Goal: Information Seeking & Learning: Learn about a topic

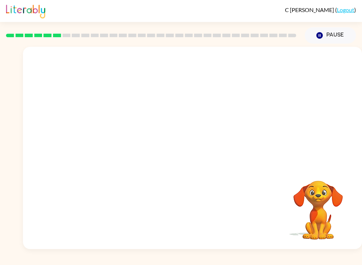
click at [327, 192] on video "Your browser must support playing .mp4 files to use Literably. Please try using…" at bounding box center [318, 205] width 71 height 71
click at [201, 143] on button "button" at bounding box center [192, 151] width 45 height 26
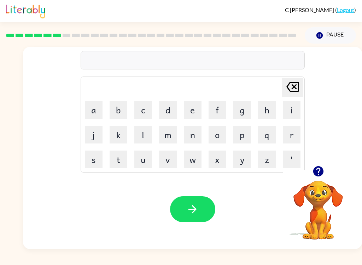
click at [89, 104] on button "a" at bounding box center [94, 110] width 18 height 18
click at [292, 90] on icon "Delete Delete last character input" at bounding box center [293, 86] width 17 height 17
click at [294, 112] on button "i" at bounding box center [292, 110] width 18 height 18
click at [292, 85] on icon at bounding box center [293, 87] width 13 height 10
click at [322, 173] on icon "button" at bounding box center [318, 171] width 10 height 10
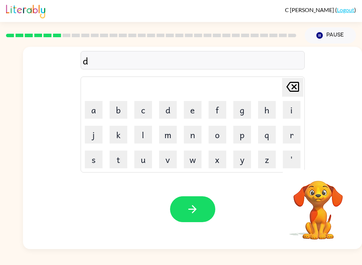
click at [293, 79] on icon "Delete Delete last character input" at bounding box center [293, 86] width 17 height 17
click at [184, 198] on button "button" at bounding box center [192, 209] width 45 height 26
click at [210, 216] on button "button" at bounding box center [192, 209] width 45 height 26
click at [188, 202] on button "button" at bounding box center [192, 209] width 45 height 26
click at [197, 205] on icon "button" at bounding box center [193, 209] width 12 height 12
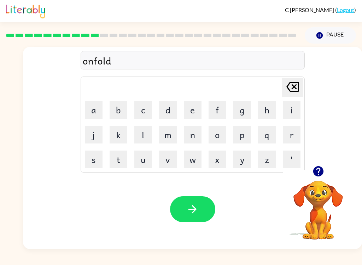
click at [179, 210] on button "button" at bounding box center [192, 209] width 45 height 26
click at [181, 211] on button "button" at bounding box center [192, 209] width 45 height 26
click at [201, 210] on button "button" at bounding box center [192, 209] width 45 height 26
click at [202, 217] on button "button" at bounding box center [192, 209] width 45 height 26
click at [204, 211] on button "button" at bounding box center [192, 209] width 45 height 26
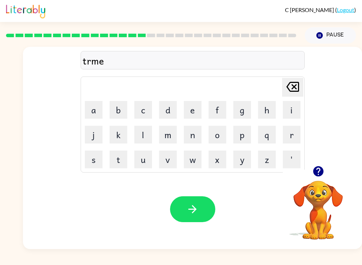
click at [320, 166] on icon "button" at bounding box center [319, 171] width 12 height 12
click at [207, 210] on button "button" at bounding box center [192, 209] width 45 height 26
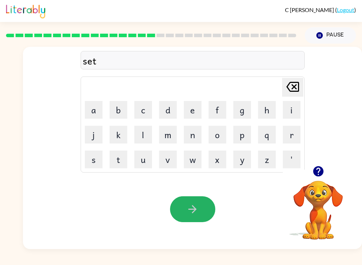
click at [187, 205] on icon "button" at bounding box center [193, 209] width 12 height 12
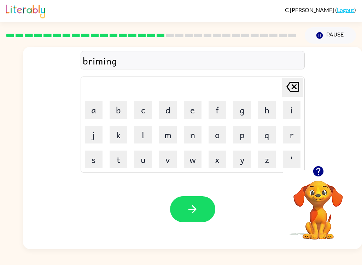
click at [193, 206] on icon "button" at bounding box center [193, 209] width 8 height 8
click at [167, 218] on div "Your browser must support playing .mp4 files to use Literably. Please try using…" at bounding box center [192, 209] width 339 height 80
click at [176, 212] on button "button" at bounding box center [192, 209] width 45 height 26
click at [186, 206] on button "button" at bounding box center [192, 209] width 45 height 26
click at [99, 73] on div "Delete Delete last character input a b c d e f g h i j k l m n o p q r s t u v …" at bounding box center [193, 106] width 224 height 132
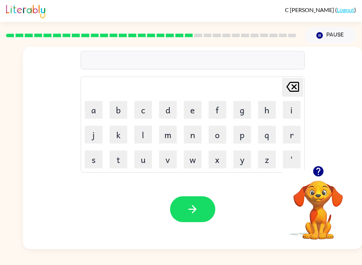
click at [11, 101] on div "Delete Delete last character input a b c d e f g h i j k l m n o p q r s t u v …" at bounding box center [181, 146] width 362 height 205
click at [311, 182] on video "Your browser must support playing .mp4 files to use Literably. Please try using…" at bounding box center [318, 205] width 71 height 71
click at [321, 176] on icon "button" at bounding box center [319, 171] width 12 height 12
click at [194, 207] on icon "button" at bounding box center [193, 209] width 12 height 12
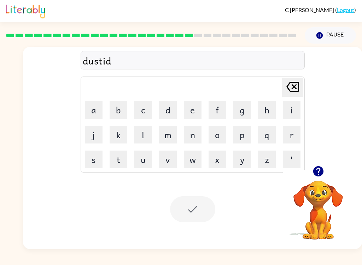
click at [179, 202] on div at bounding box center [192, 209] width 45 height 26
click at [200, 209] on div at bounding box center [192, 209] width 45 height 26
click at [204, 213] on div at bounding box center [192, 209] width 45 height 26
click at [326, 166] on button "button" at bounding box center [319, 171] width 18 height 18
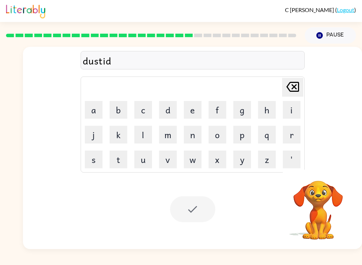
click at [200, 161] on button "w" at bounding box center [193, 159] width 18 height 18
click at [294, 81] on icon "Delete Delete last character input" at bounding box center [293, 86] width 17 height 17
click at [191, 221] on div at bounding box center [192, 209] width 45 height 26
click at [188, 207] on div at bounding box center [192, 209] width 45 height 26
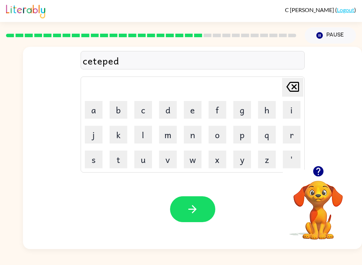
click at [209, 198] on button "button" at bounding box center [192, 209] width 45 height 26
click at [209, 201] on button "button" at bounding box center [192, 209] width 45 height 26
click at [208, 207] on button "button" at bounding box center [192, 209] width 45 height 26
click at [241, 30] on div at bounding box center [151, 35] width 299 height 25
click at [316, 173] on icon "button" at bounding box center [318, 171] width 10 height 10
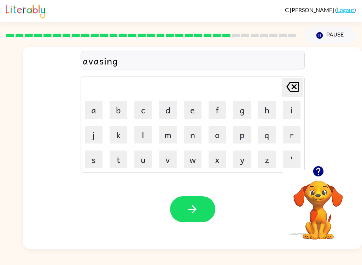
click at [201, 209] on button "button" at bounding box center [192, 209] width 45 height 26
click at [190, 208] on icon "button" at bounding box center [193, 209] width 12 height 12
click at [201, 213] on button "button" at bounding box center [192, 209] width 45 height 26
click at [185, 222] on button "button" at bounding box center [192, 209] width 45 height 26
click at [205, 216] on button "button" at bounding box center [192, 209] width 45 height 26
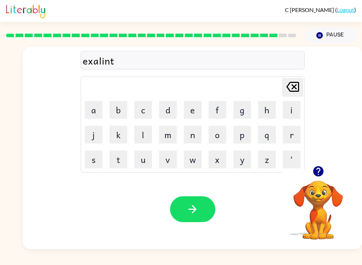
click at [203, 201] on button "button" at bounding box center [192, 209] width 45 height 26
click at [199, 209] on button "button" at bounding box center [192, 209] width 45 height 26
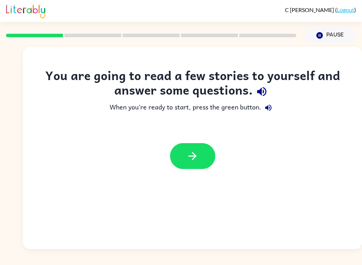
click at [182, 164] on button "button" at bounding box center [192, 156] width 45 height 26
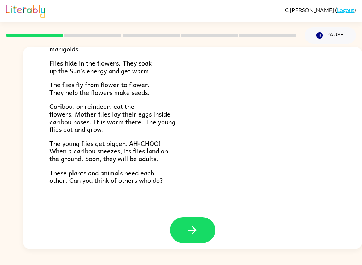
scroll to position [141, 0]
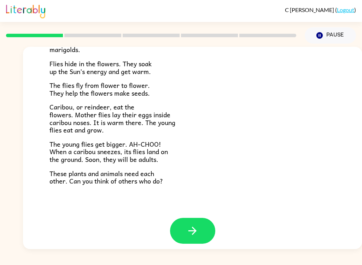
click at [185, 218] on button "button" at bounding box center [192, 231] width 45 height 26
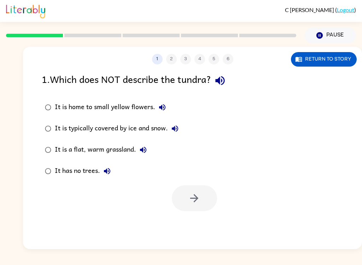
click at [329, 59] on button "Return to story" at bounding box center [324, 59] width 66 height 15
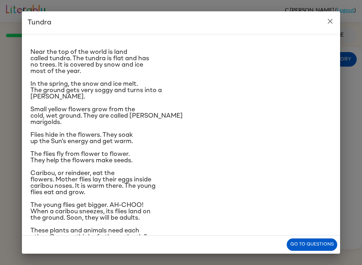
scroll to position [12, 0]
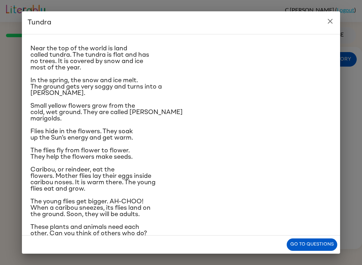
click at [324, 19] on button "close" at bounding box center [331, 21] width 14 height 14
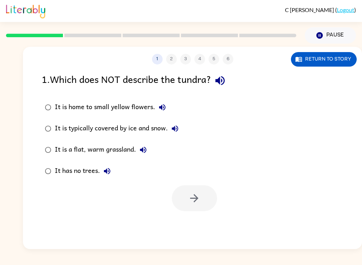
click at [39, 119] on label "It is typically covered by ice and snow." at bounding box center [112, 128] width 148 height 21
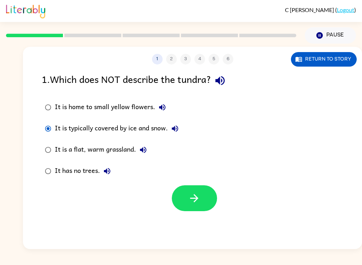
click at [201, 186] on button "button" at bounding box center [194, 198] width 45 height 26
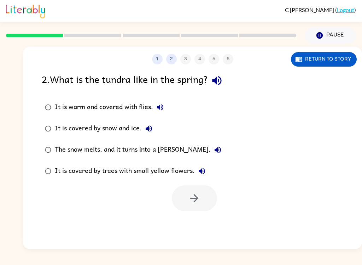
click at [319, 52] on button "Return to story" at bounding box center [324, 59] width 66 height 15
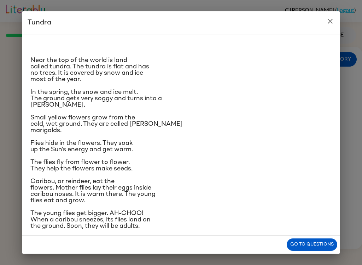
click at [35, 19] on h2 "Tundra" at bounding box center [181, 22] width 319 height 23
click at [324, 19] on button "close" at bounding box center [331, 21] width 14 height 14
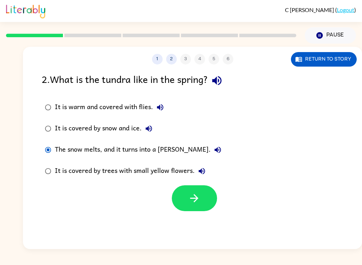
click at [205, 177] on button "It is covered by trees with small yellow flowers." at bounding box center [202, 171] width 14 height 14
click at [204, 188] on button "button" at bounding box center [194, 198] width 45 height 26
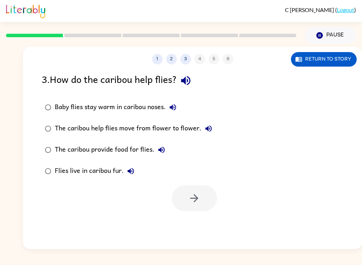
click at [323, 53] on button "Return to story" at bounding box center [324, 59] width 66 height 15
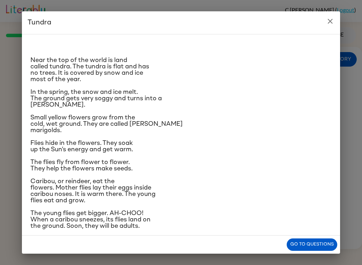
click at [324, 23] on button "close" at bounding box center [331, 21] width 14 height 14
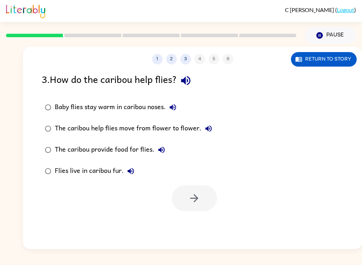
click at [344, 48] on div "1 2 3 4 5 6 Return to story" at bounding box center [192, 56] width 339 height 18
click at [179, 73] on div "3 . How do the caribou help flies?" at bounding box center [193, 81] width 302 height 18
click at [350, 54] on button "Return to story" at bounding box center [324, 59] width 66 height 15
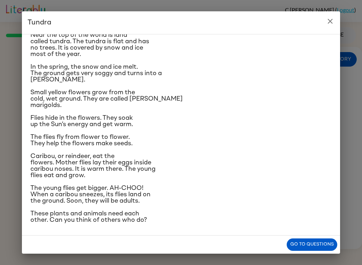
scroll to position [40, 0]
click at [327, 16] on button "close" at bounding box center [331, 21] width 14 height 14
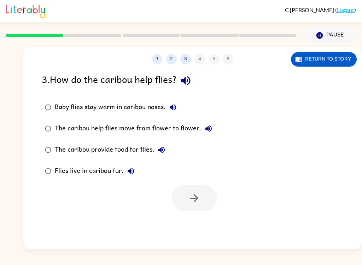
click at [171, 107] on icon "button" at bounding box center [173, 107] width 8 height 8
click at [206, 122] on button "The caribou help flies move from flower to flower." at bounding box center [209, 128] width 14 height 14
click at [324, 53] on button "Return to story" at bounding box center [324, 59] width 66 height 15
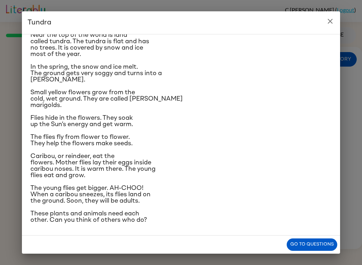
scroll to position [23, 0]
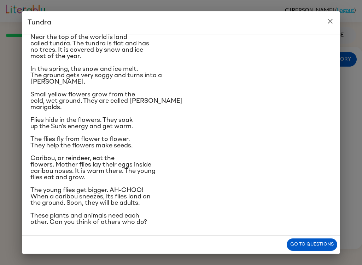
click at [26, 21] on h2 "Tundra" at bounding box center [181, 22] width 319 height 23
click at [333, 15] on button "close" at bounding box center [331, 21] width 14 height 14
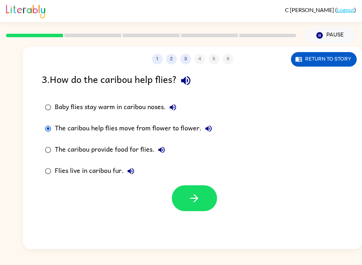
click at [192, 201] on icon "button" at bounding box center [194, 198] width 12 height 12
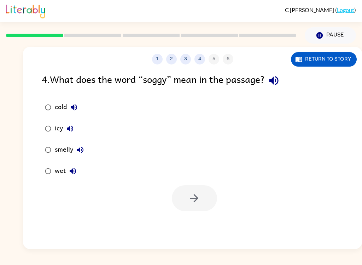
click at [39, 171] on label "wet" at bounding box center [64, 170] width 53 height 21
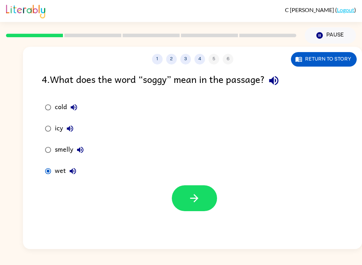
click at [204, 205] on button "button" at bounding box center [194, 198] width 45 height 26
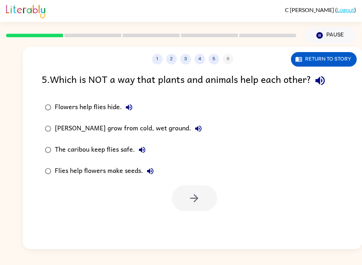
click at [35, 124] on div "5 . Which is NOT a way that plants and animals help each other? Flowers help fl…" at bounding box center [192, 141] width 339 height 139
click at [202, 127] on button "[PERSON_NAME] grow from cold, wet ground." at bounding box center [199, 128] width 14 height 14
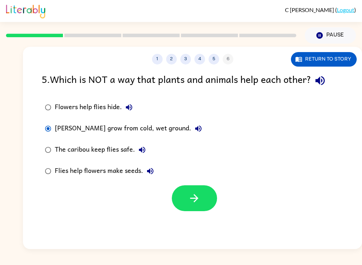
click at [214, 206] on button "button" at bounding box center [194, 198] width 45 height 26
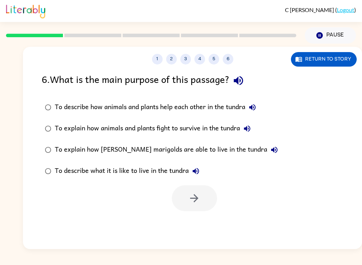
click at [47, 98] on label "To describe how animals and plants help each other in the tundra" at bounding box center [161, 107] width 247 height 21
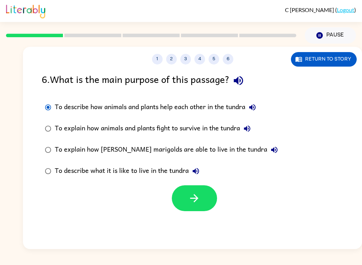
click at [194, 201] on icon "button" at bounding box center [194, 198] width 12 height 12
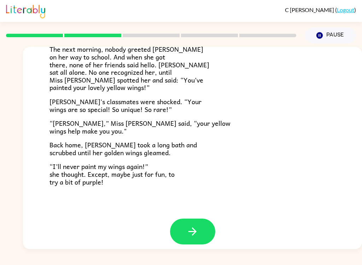
scroll to position [192, 0]
click at [200, 222] on button "button" at bounding box center [192, 232] width 45 height 26
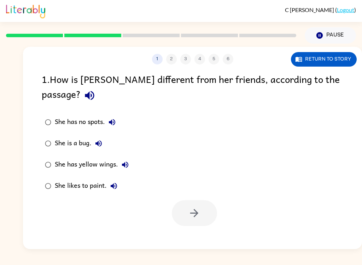
click at [52, 154] on label "She has yellow wings." at bounding box center [87, 164] width 98 height 21
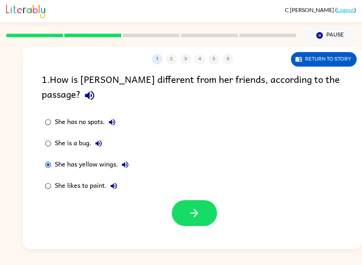
click at [193, 207] on icon "button" at bounding box center [194, 213] width 12 height 12
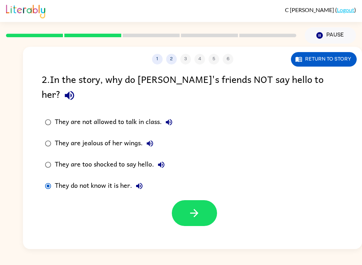
click at [187, 200] on button "button" at bounding box center [194, 213] width 45 height 26
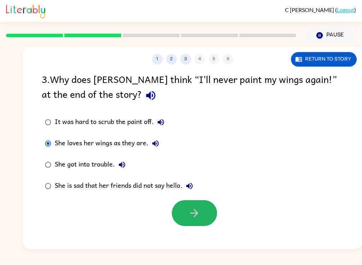
click at [190, 212] on icon "button" at bounding box center [194, 213] width 12 height 12
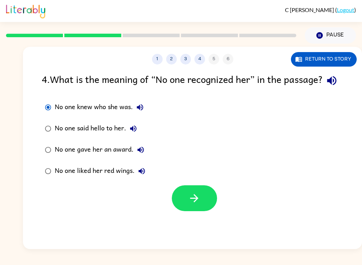
click at [184, 207] on button "button" at bounding box center [194, 198] width 45 height 26
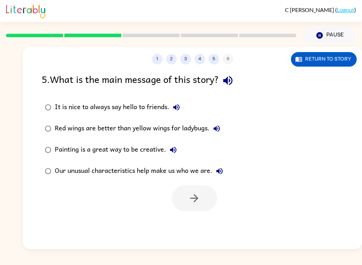
click at [216, 163] on label "Our unusual characteristics help make us who we are." at bounding box center [134, 170] width 193 height 21
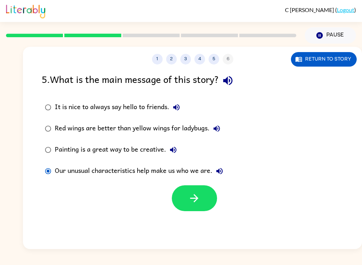
click at [181, 194] on button "button" at bounding box center [194, 198] width 45 height 26
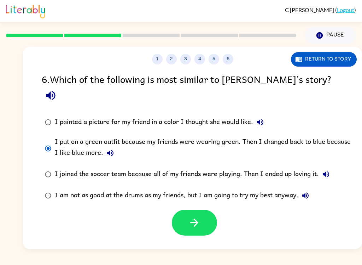
click at [192, 210] on button "button" at bounding box center [194, 223] width 45 height 26
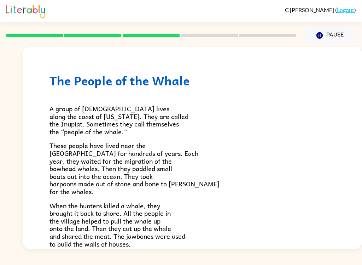
click at [35, 111] on div "The People of the Whale A group of [DEMOGRAPHIC_DATA] lives along the coast of …" at bounding box center [192, 249] width 339 height 404
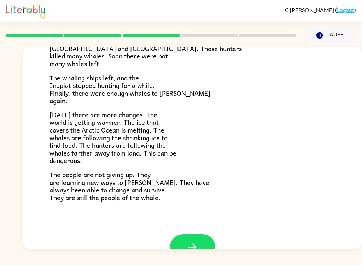
scroll to position [212, 0]
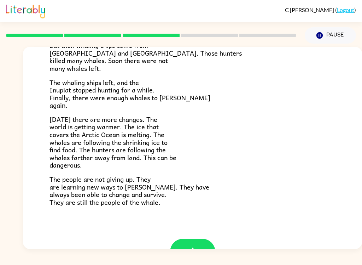
click at [191, 245] on icon "button" at bounding box center [193, 251] width 12 height 12
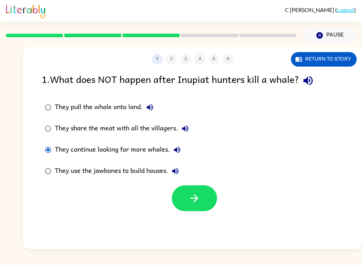
click at [172, 206] on div at bounding box center [194, 198] width 45 height 26
click at [216, 181] on div "They pull the whale onto land. They share the meat with all the villagers. They…" at bounding box center [202, 139] width 321 height 85
click at [190, 191] on button "button" at bounding box center [194, 198] width 45 height 26
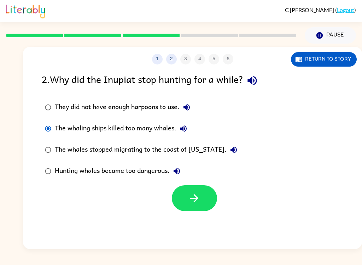
click at [201, 195] on button "button" at bounding box center [194, 198] width 45 height 26
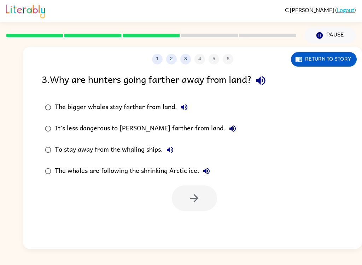
click at [194, 194] on div at bounding box center [194, 198] width 45 height 26
click at [193, 191] on div at bounding box center [194, 198] width 45 height 26
click at [198, 193] on div at bounding box center [194, 198] width 45 height 26
click at [42, 161] on label "The whales are following the shrinking Arctic ice." at bounding box center [141, 170] width 206 height 21
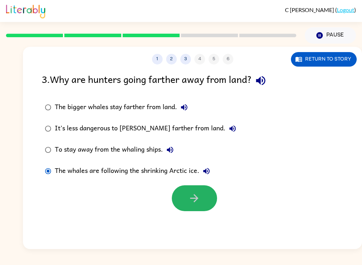
click at [183, 196] on button "button" at bounding box center [194, 198] width 45 height 26
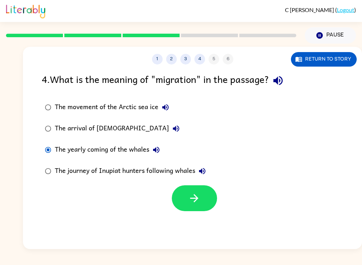
click at [181, 200] on button "button" at bounding box center [194, 198] width 45 height 26
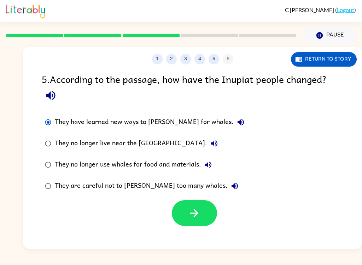
click at [206, 219] on button "button" at bounding box center [194, 213] width 45 height 26
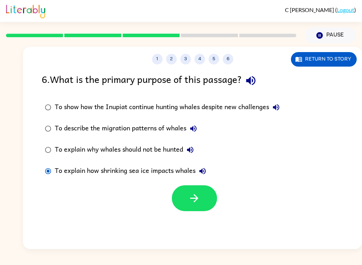
click at [190, 204] on icon "button" at bounding box center [194, 198] width 12 height 12
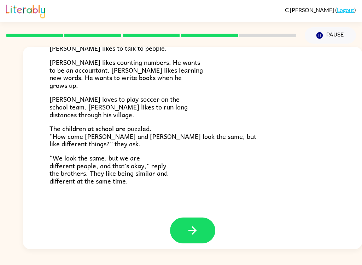
scroll to position [148, 0]
click at [202, 225] on button "button" at bounding box center [192, 231] width 45 height 26
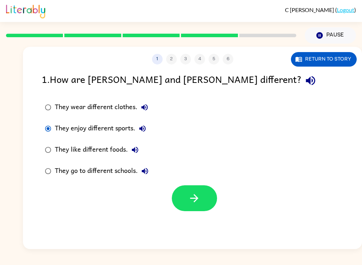
click at [201, 194] on button "button" at bounding box center [194, 198] width 45 height 26
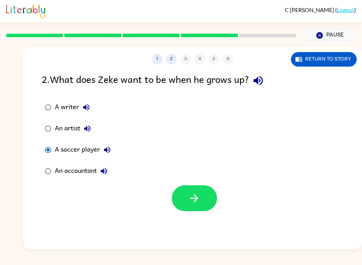
click at [199, 190] on button "button" at bounding box center [194, 198] width 45 height 26
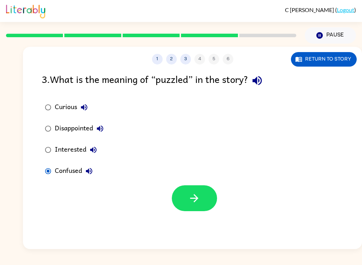
click at [195, 189] on button "button" at bounding box center [194, 198] width 45 height 26
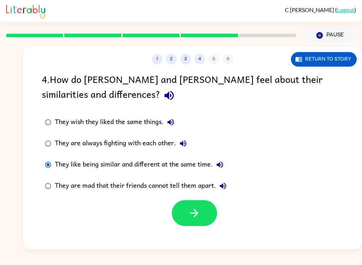
click at [199, 211] on icon "button" at bounding box center [194, 213] width 12 height 12
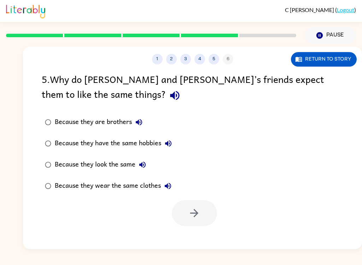
click at [48, 133] on label "Because they are brothers" at bounding box center [108, 122] width 141 height 21
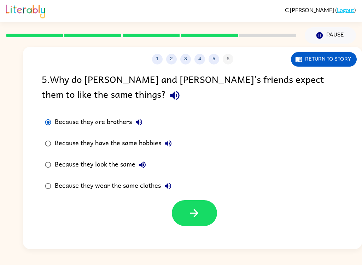
click at [205, 209] on button "button" at bounding box center [194, 213] width 45 height 26
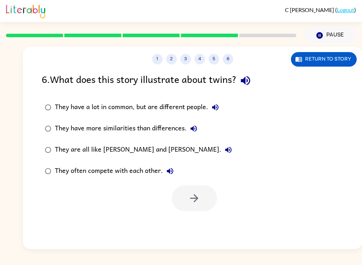
click at [296, 262] on div "C [PERSON_NAME] ( Logout ) Pause Pause 1 2 3 4 5 6 Return to story 6 . What doe…" at bounding box center [181, 132] width 362 height 265
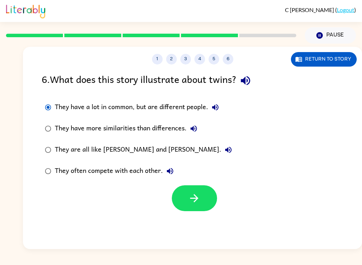
click at [210, 189] on button "button" at bounding box center [194, 198] width 45 height 26
